Goal: Information Seeking & Learning: Find specific fact

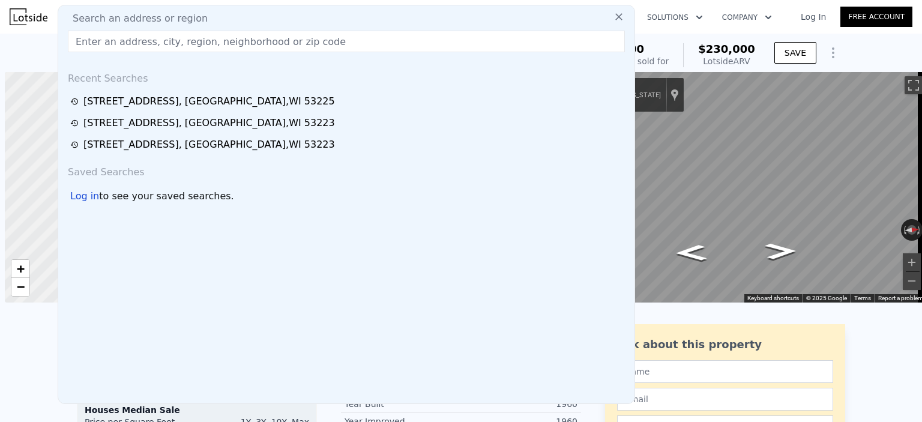
scroll to position [0, 5]
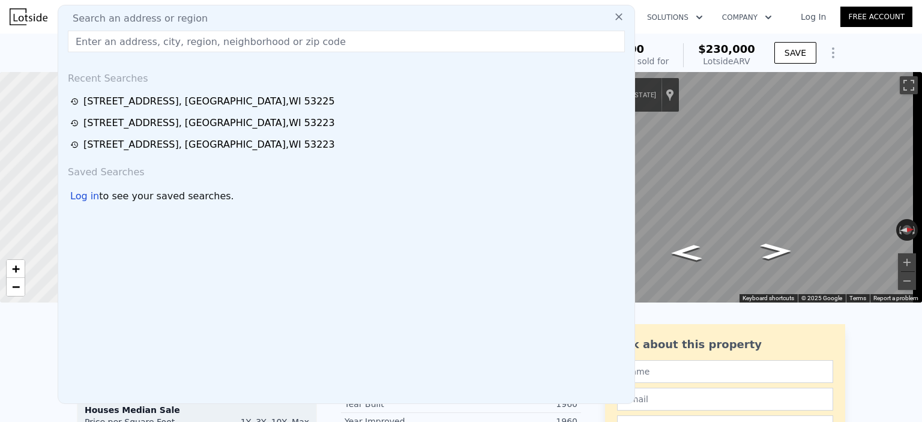
type input "$ 229,000"
type input "$ 119,432"
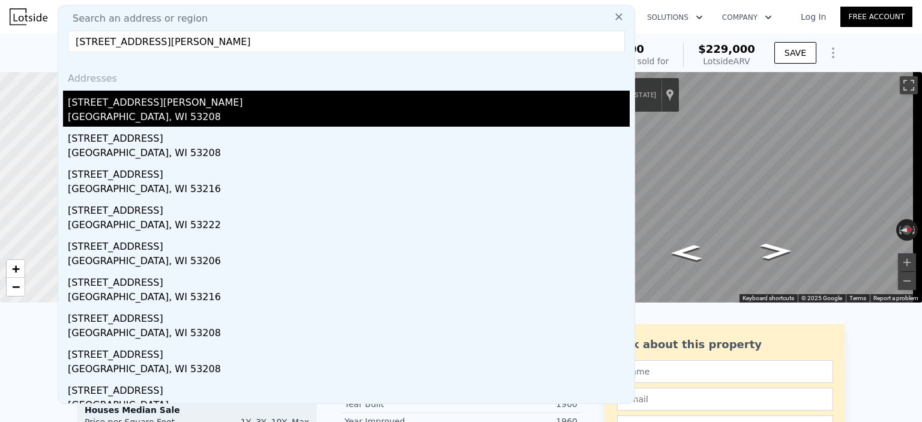
type input "[STREET_ADDRESS][PERSON_NAME]"
click at [210, 100] on div "[STREET_ADDRESS][PERSON_NAME]" at bounding box center [349, 100] width 562 height 19
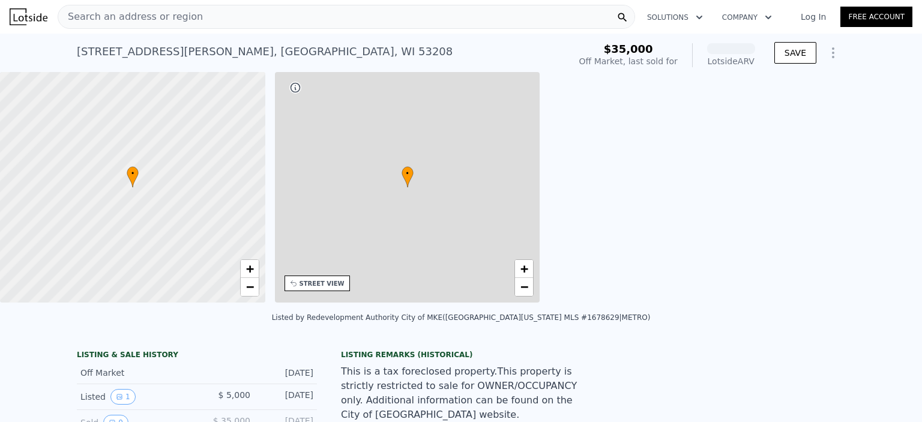
scroll to position [0, 279]
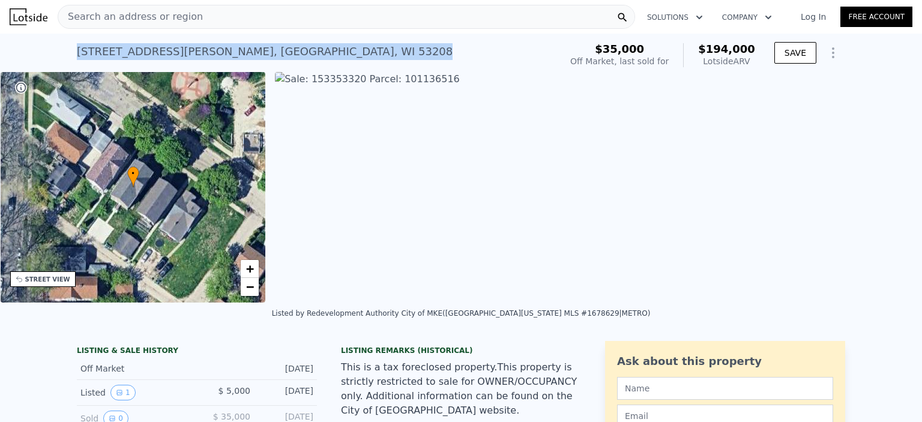
drag, startPoint x: 312, startPoint y: 49, endPoint x: 62, endPoint y: 52, distance: 249.8
click at [62, 52] on div "[STREET_ADDRESS][PERSON_NAME] No sales on record (~ARV $194k ) $35,000 Off Mark…" at bounding box center [461, 53] width 922 height 38
copy div "[STREET_ADDRESS][PERSON_NAME]"
